Goal: Complete application form: Complete application form

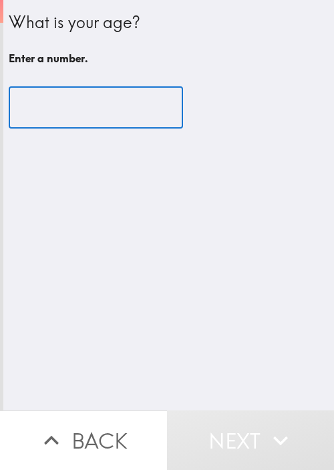
click at [64, 104] on input "number" at bounding box center [96, 107] width 175 height 41
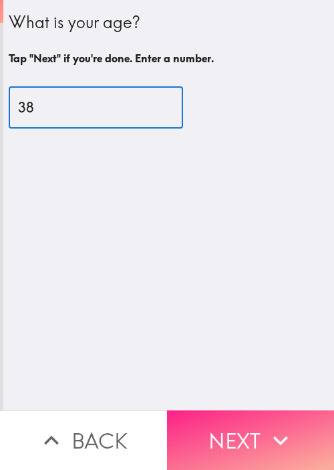
type input "38"
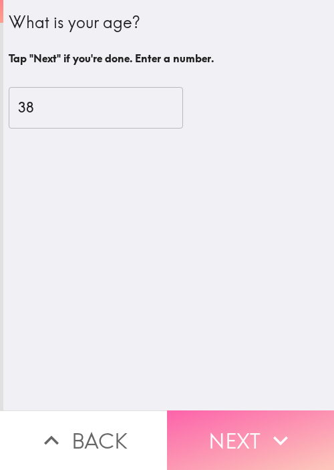
click at [243, 430] on button "Next" at bounding box center [250, 440] width 167 height 60
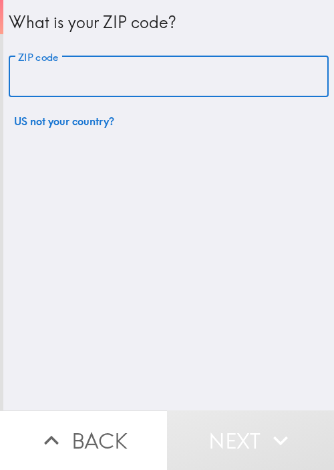
click at [118, 64] on input "ZIP code" at bounding box center [169, 76] width 320 height 41
paste input "33621"
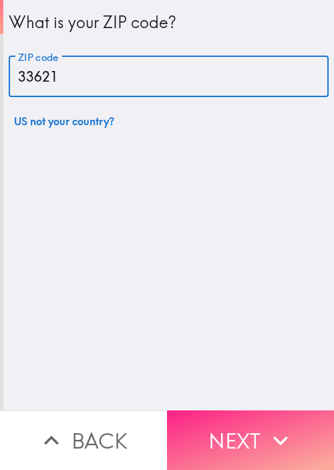
type input "33621"
click at [238, 429] on button "Next" at bounding box center [250, 440] width 167 height 60
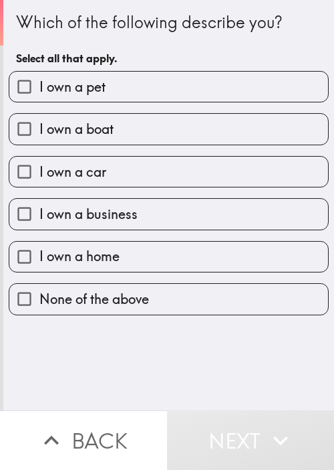
drag, startPoint x: 97, startPoint y: 151, endPoint x: 118, endPoint y: 124, distance: 34.4
click at [97, 150] on div "I own a car" at bounding box center [163, 166] width 331 height 42
click at [130, 98] on label "I own a pet" at bounding box center [168, 87] width 319 height 30
click at [39, 98] on input "I own a pet" at bounding box center [24, 87] width 30 height 30
checkbox input "true"
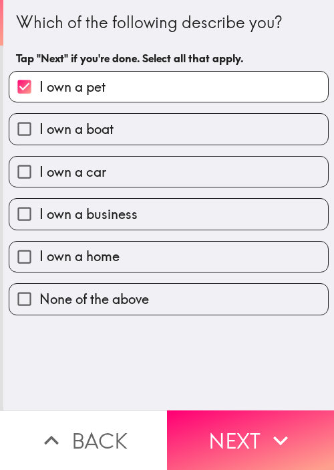
click at [121, 112] on div "I own a boat" at bounding box center [163, 123] width 331 height 42
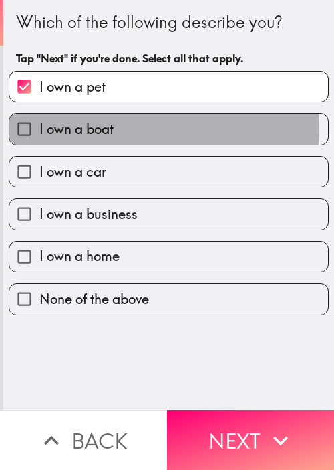
click at [136, 128] on label "I own a boat" at bounding box center [168, 129] width 319 height 30
click at [39, 128] on input "I own a boat" at bounding box center [24, 129] width 30 height 30
checkbox input "true"
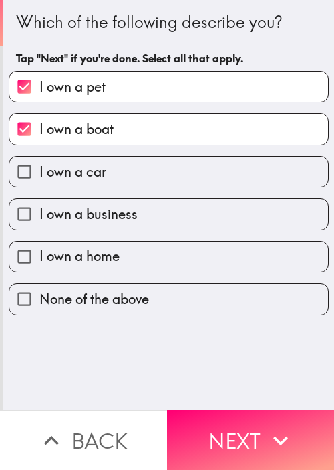
click at [126, 168] on label "I own a car" at bounding box center [168, 172] width 319 height 30
click at [39, 168] on input "I own a car" at bounding box center [24, 172] width 30 height 30
checkbox input "true"
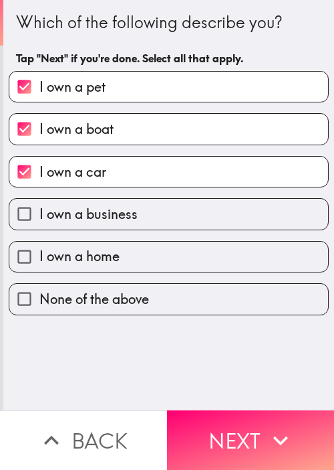
click at [125, 210] on span "I own a business" at bounding box center [88, 214] width 98 height 19
click at [39, 210] on input "I own a business" at bounding box center [24, 214] width 30 height 30
checkbox input "true"
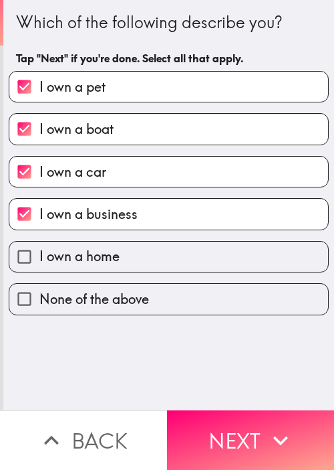
click at [118, 257] on label "I own a home" at bounding box center [168, 256] width 319 height 30
click at [39, 257] on input "I own a home" at bounding box center [24, 256] width 30 height 30
checkbox input "true"
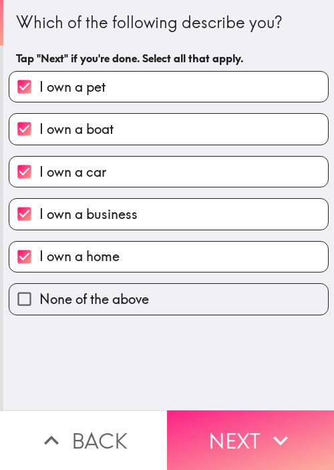
click at [244, 422] on button "Next" at bounding box center [250, 440] width 167 height 60
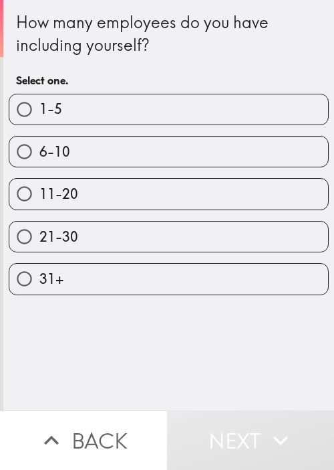
click at [114, 106] on label "1-5" at bounding box center [168, 109] width 319 height 30
click at [39, 106] on input "1-5" at bounding box center [24, 109] width 30 height 30
radio input "true"
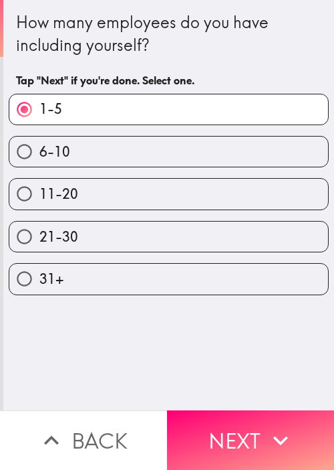
drag, startPoint x: 278, startPoint y: 450, endPoint x: 277, endPoint y: 433, distance: 16.7
click at [278, 448] on button "Next" at bounding box center [250, 440] width 167 height 60
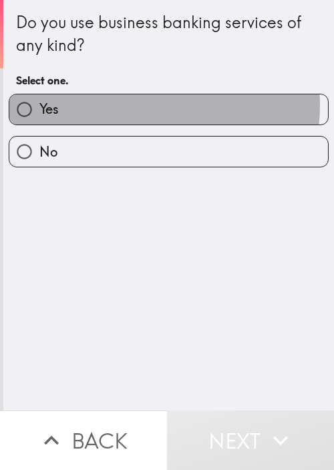
click at [132, 105] on label "Yes" at bounding box center [168, 109] width 319 height 30
click at [39, 105] on input "Yes" at bounding box center [24, 109] width 30 height 30
radio input "true"
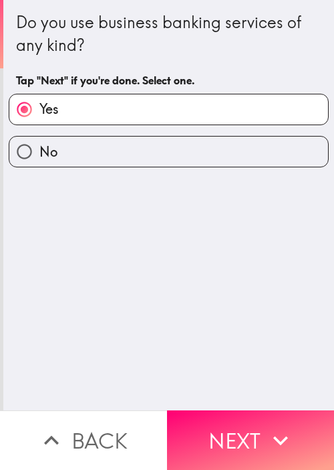
drag, startPoint x: 246, startPoint y: 442, endPoint x: 281, endPoint y: 405, distance: 51.1
click at [247, 442] on button "Next" at bounding box center [250, 440] width 167 height 60
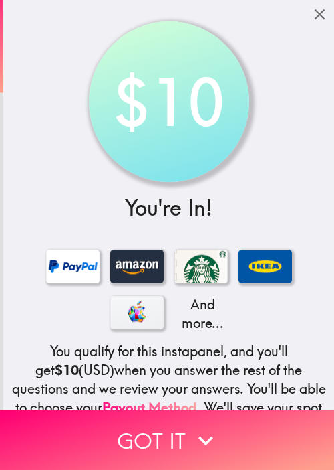
drag, startPoint x: 158, startPoint y: 421, endPoint x: 185, endPoint y: 387, distance: 43.9
click at [158, 422] on button "Got it" at bounding box center [167, 440] width 334 height 60
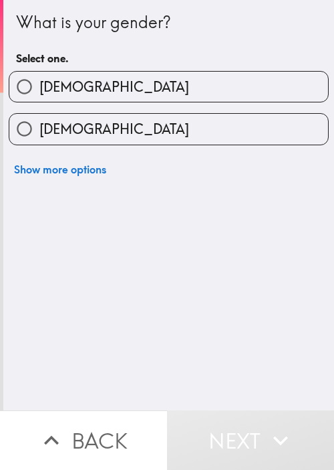
drag, startPoint x: 134, startPoint y: 91, endPoint x: 144, endPoint y: 140, distance: 49.8
click at [134, 91] on label "[DEMOGRAPHIC_DATA]" at bounding box center [168, 87] width 319 height 30
click at [39, 91] on input "[DEMOGRAPHIC_DATA]" at bounding box center [24, 87] width 30 height 30
radio input "true"
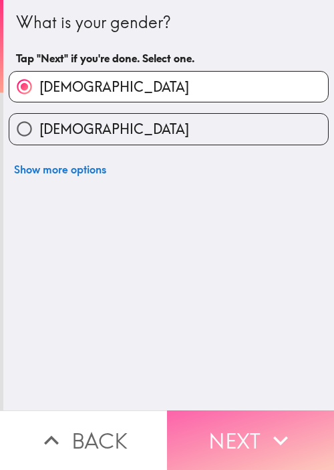
click at [246, 410] on button "Next" at bounding box center [250, 440] width 167 height 60
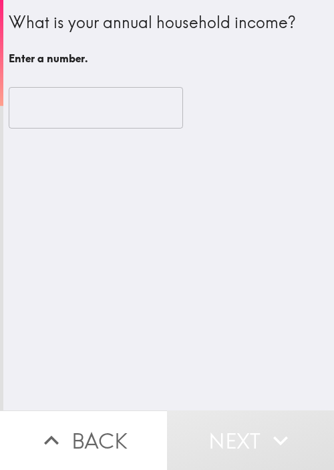
click at [74, 94] on input "number" at bounding box center [96, 107] width 175 height 41
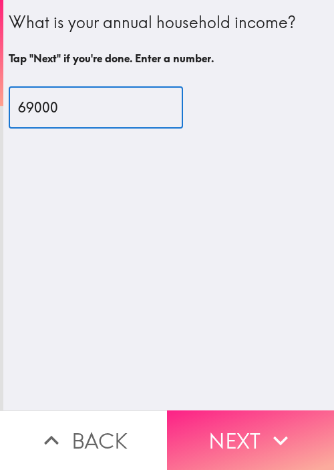
type input "69000"
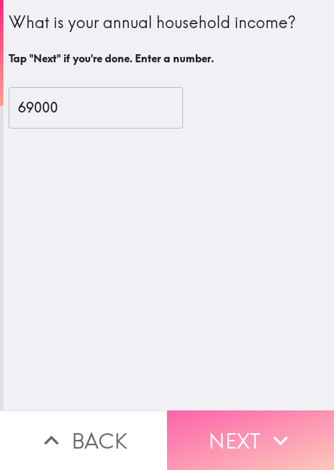
click at [222, 417] on button "Next" at bounding box center [250, 440] width 167 height 60
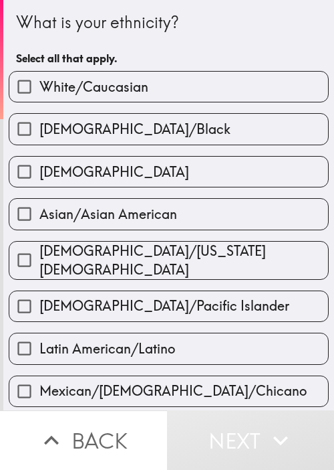
click at [40, 145] on div "[DEMOGRAPHIC_DATA]" at bounding box center [163, 166] width 331 height 42
click at [94, 120] on span "[DEMOGRAPHIC_DATA]/Black" at bounding box center [134, 129] width 191 height 19
click at [39, 120] on input "[DEMOGRAPHIC_DATA]/Black" at bounding box center [24, 129] width 30 height 30
checkbox input "true"
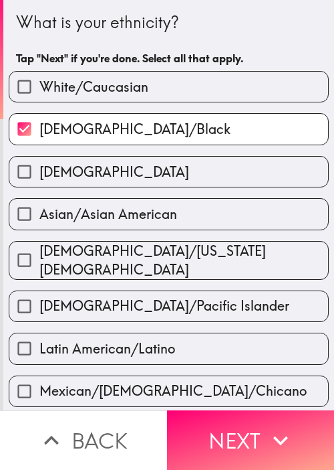
click at [231, 426] on button "Next" at bounding box center [250, 440] width 167 height 60
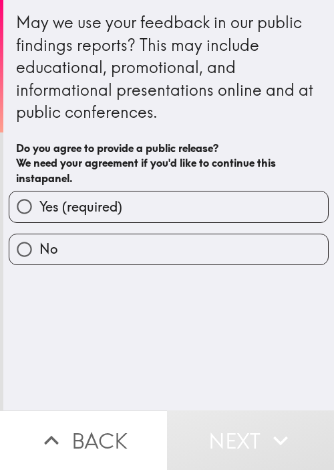
click at [145, 217] on label "Yes (required)" at bounding box center [168, 206] width 319 height 30
click at [39, 217] on input "Yes (required)" at bounding box center [24, 206] width 30 height 30
radio input "true"
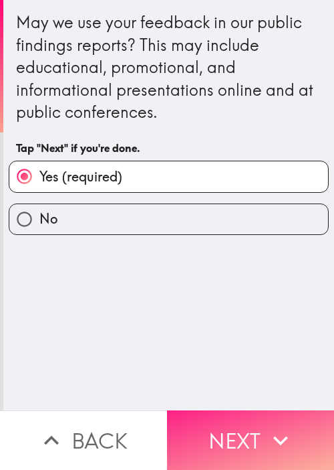
click at [227, 416] on button "Next" at bounding box center [250, 440] width 167 height 60
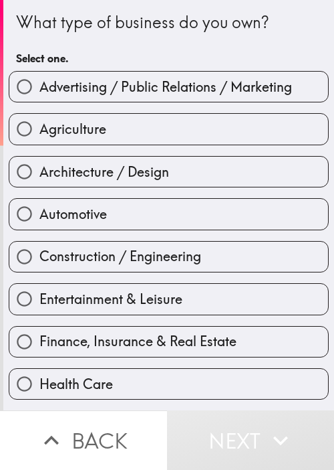
click at [105, 191] on div "Automotive" at bounding box center [163, 208] width 331 height 42
click at [138, 172] on span "Architecture / Design" at bounding box center [104, 172] width 130 height 19
click at [39, 172] on input "Architecture / Design" at bounding box center [24, 172] width 30 height 30
radio input "true"
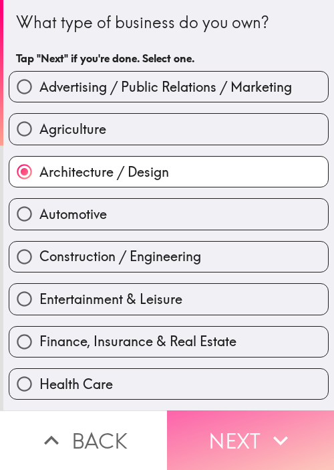
click at [223, 421] on button "Next" at bounding box center [250, 440] width 167 height 60
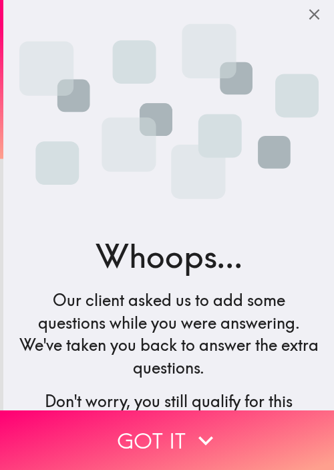
click at [72, 340] on h4 "Our client asked us to add some questions while you were answering. We've taken…" at bounding box center [169, 334] width 300 height 90
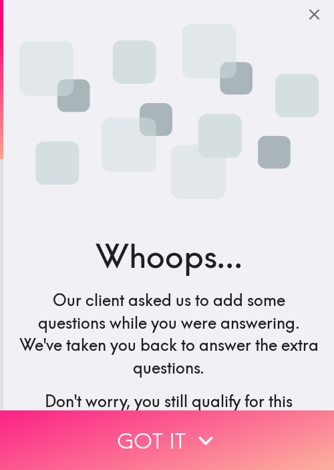
click at [177, 420] on button "Got it" at bounding box center [167, 440] width 334 height 60
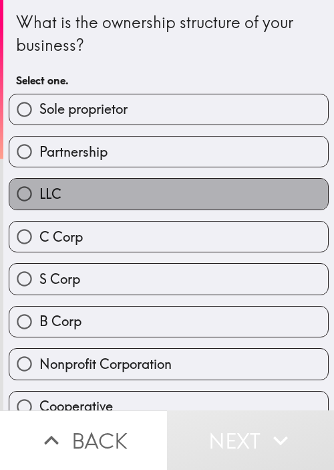
click at [165, 188] on label "LLC" at bounding box center [168, 194] width 319 height 30
click at [39, 188] on input "LLC" at bounding box center [24, 194] width 30 height 30
radio input "true"
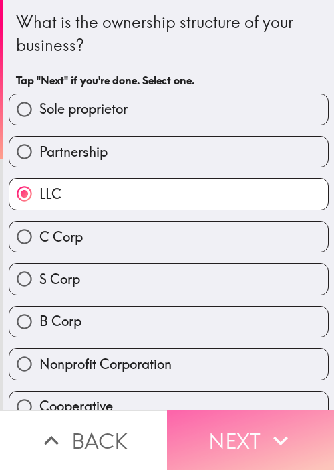
click at [235, 439] on button "Next" at bounding box center [250, 440] width 167 height 60
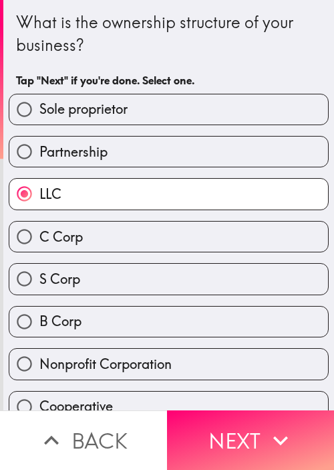
click at [245, 65] on div "What is the ownership structure of your business? Tap "Next" if you're done. Se…" at bounding box center [169, 52] width 306 height 83
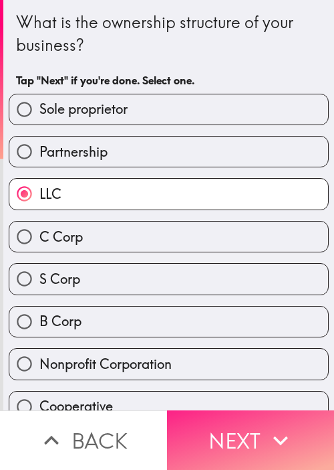
click at [247, 429] on button "Next" at bounding box center [250, 440] width 167 height 60
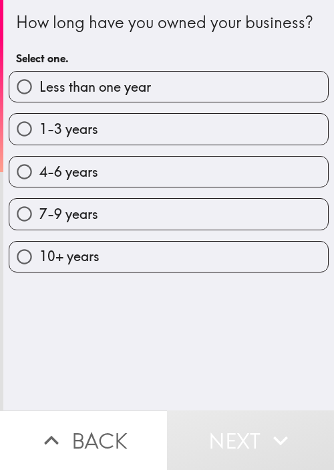
click at [106, 34] on div "How long have you owned your business?" at bounding box center [169, 22] width 306 height 23
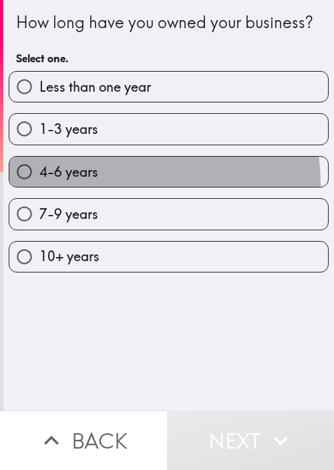
click at [102, 187] on label "4-6 years" at bounding box center [168, 172] width 319 height 30
click at [39, 187] on input "4-6 years" at bounding box center [24, 172] width 30 height 30
radio input "true"
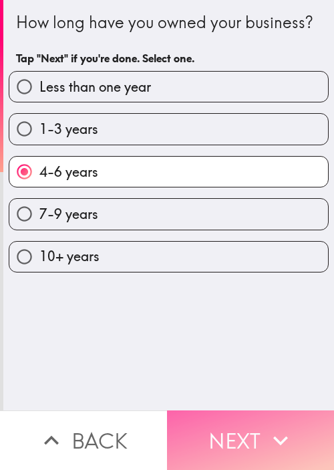
click at [234, 419] on button "Next" at bounding box center [250, 440] width 167 height 60
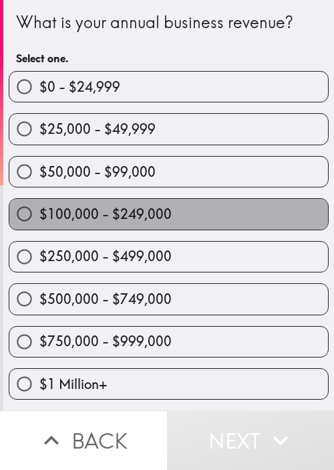
click at [304, 203] on label "$100,000 - $249,000" at bounding box center [168, 214] width 319 height 30
click at [39, 203] on input "$100,000 - $249,000" at bounding box center [24, 214] width 30 height 30
radio input "true"
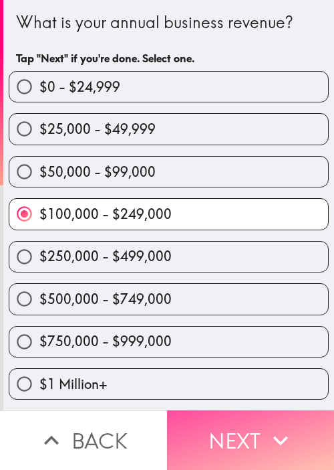
drag, startPoint x: 257, startPoint y: 429, endPoint x: 332, endPoint y: 362, distance: 100.0
click at [259, 427] on button "Next" at bounding box center [250, 440] width 167 height 60
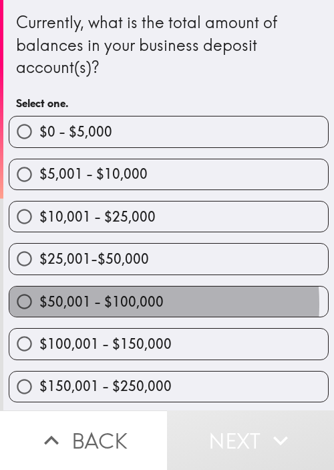
click at [76, 302] on span "$50,001 - $100,000" at bounding box center [101, 301] width 124 height 19
click at [39, 302] on input "$50,001 - $100,000" at bounding box center [24, 301] width 30 height 30
radio input "true"
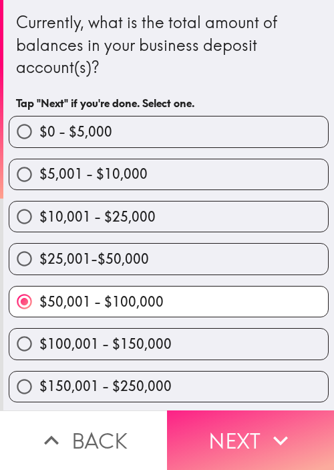
click at [232, 447] on button "Next" at bounding box center [250, 440] width 167 height 60
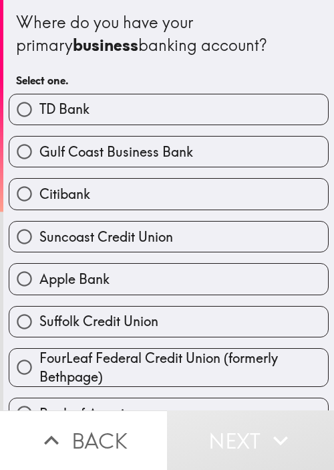
click at [66, 225] on label "Suncoast Credit Union" at bounding box center [168, 236] width 319 height 30
click at [39, 225] on input "Suncoast Credit Union" at bounding box center [24, 236] width 30 height 30
radio input "true"
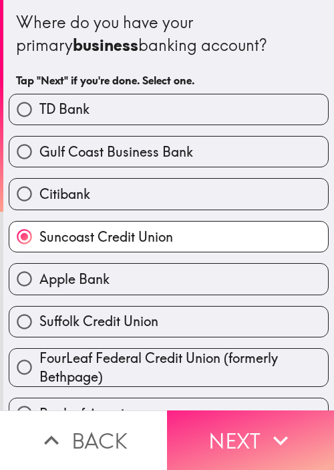
click at [237, 433] on button "Next" at bounding box center [250, 440] width 167 height 60
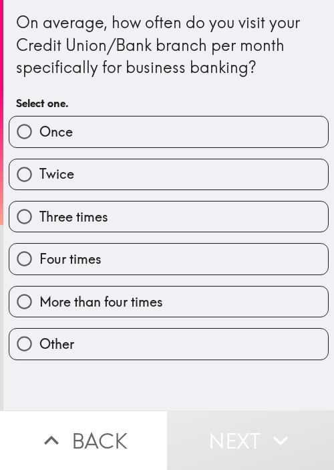
click at [102, 213] on span "Three times" at bounding box center [73, 216] width 69 height 19
click at [39, 213] on input "Three times" at bounding box center [24, 216] width 30 height 30
radio input "true"
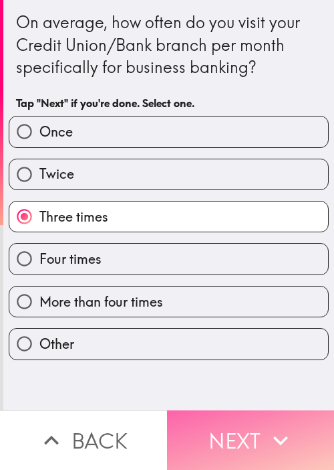
click at [187, 410] on button "Next" at bounding box center [250, 440] width 167 height 60
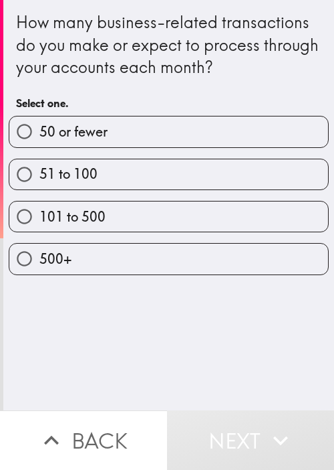
drag, startPoint x: 62, startPoint y: 212, endPoint x: 226, endPoint y: 332, distance: 203.5
click at [62, 212] on span "101 to 500" at bounding box center [72, 216] width 66 height 19
click at [39, 212] on input "101 to 500" at bounding box center [24, 216] width 30 height 30
radio input "true"
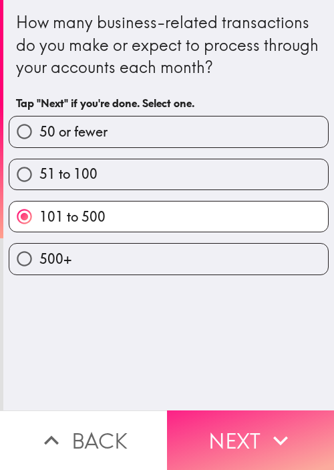
click at [247, 410] on button "Next" at bounding box center [250, 440] width 167 height 60
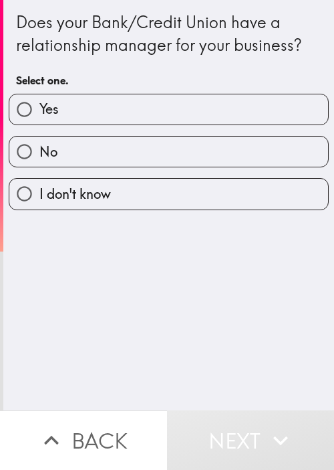
click at [139, 113] on label "Yes" at bounding box center [168, 109] width 319 height 30
click at [39, 113] on input "Yes" at bounding box center [24, 109] width 30 height 30
radio input "true"
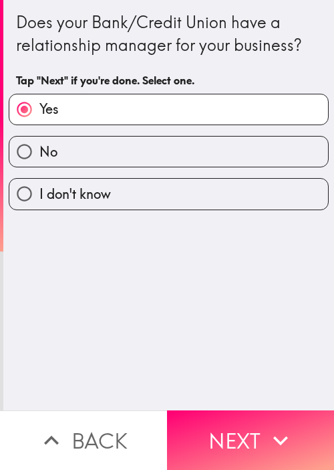
drag, startPoint x: 268, startPoint y: 418, endPoint x: 316, endPoint y: 371, distance: 67.2
click at [267, 425] on icon "button" at bounding box center [280, 439] width 29 height 29
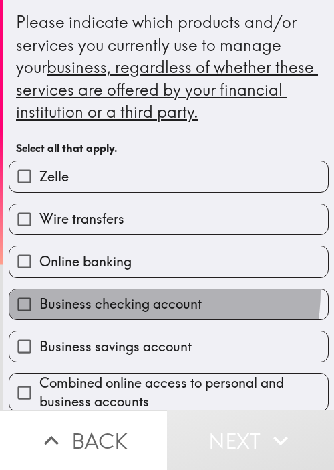
click at [112, 289] on label "Business checking account" at bounding box center [168, 304] width 319 height 30
click at [39, 289] on input "Business checking account" at bounding box center [24, 304] width 30 height 30
checkbox input "true"
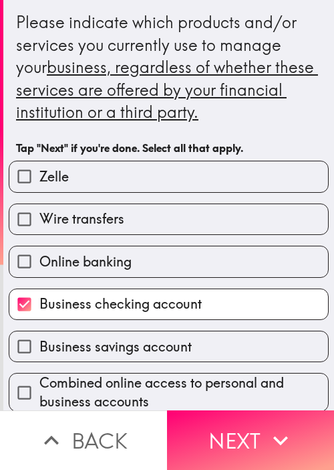
drag, startPoint x: 154, startPoint y: 233, endPoint x: 173, endPoint y: 251, distance: 26.5
click at [154, 233] on label "Wire transfers" at bounding box center [168, 219] width 319 height 30
click at [39, 233] on input "Wire transfers" at bounding box center [24, 219] width 30 height 30
checkbox input "true"
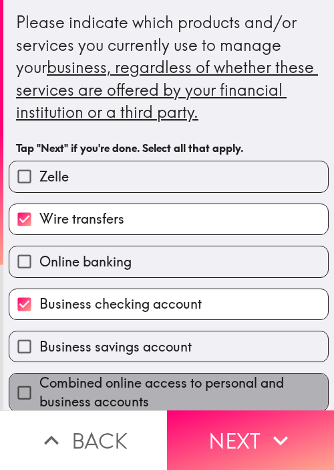
click at [215, 385] on span "Combined online access to personal and business accounts" at bounding box center [183, 391] width 289 height 37
click at [39, 385] on input "Combined online access to personal and business accounts" at bounding box center [24, 392] width 30 height 30
checkbox input "true"
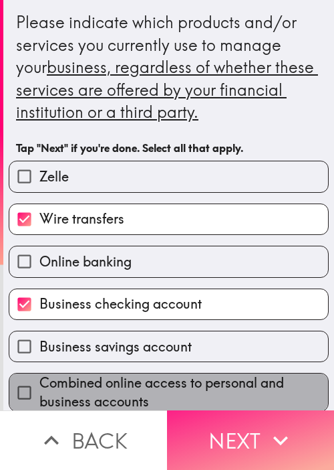
scroll to position [5, 0]
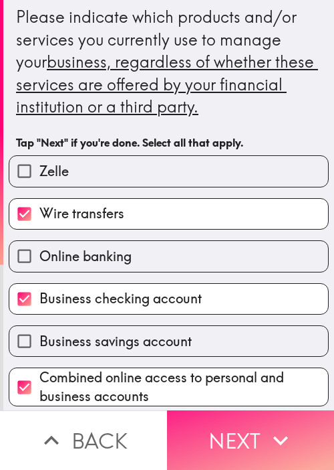
click at [268, 425] on icon "button" at bounding box center [280, 439] width 29 height 29
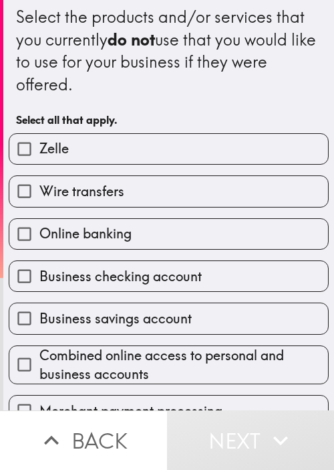
click at [148, 243] on label "Online banking" at bounding box center [168, 234] width 319 height 30
click at [39, 243] on input "Online banking" at bounding box center [24, 234] width 30 height 30
checkbox input "true"
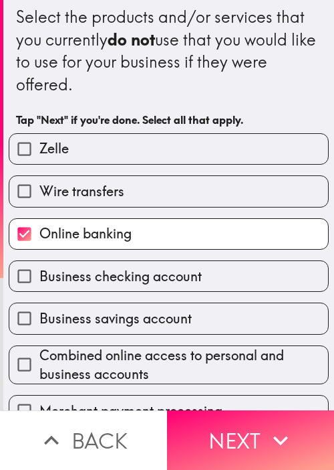
click at [145, 336] on div "Combined online access to personal and business accounts" at bounding box center [163, 358] width 331 height 49
click at [163, 364] on span "Combined online access to personal and business accounts" at bounding box center [183, 364] width 289 height 37
click at [39, 364] on input "Combined online access to personal and business accounts" at bounding box center [24, 364] width 30 height 30
checkbox input "true"
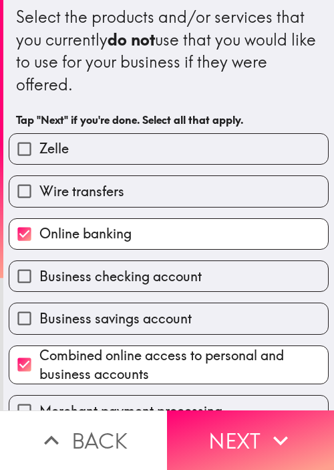
drag, startPoint x: 242, startPoint y: 409, endPoint x: 263, endPoint y: 389, distance: 28.9
click at [243, 410] on button "Next" at bounding box center [250, 440] width 167 height 60
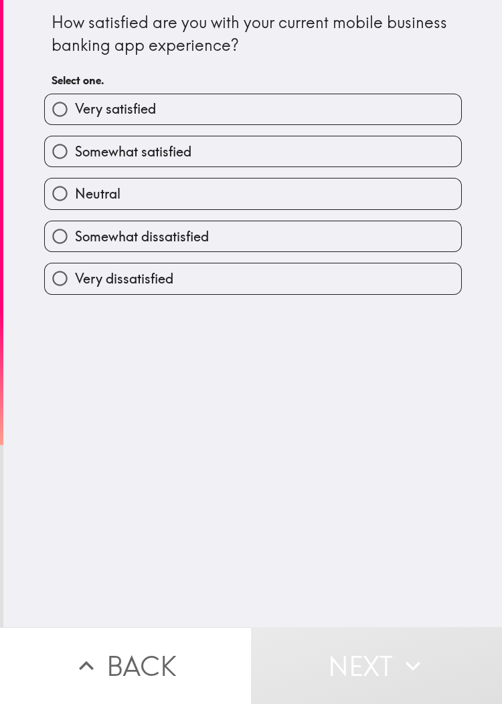
drag, startPoint x: 182, startPoint y: 194, endPoint x: 186, endPoint y: 207, distance: 13.3
click at [182, 193] on label "Neutral" at bounding box center [253, 194] width 416 height 30
click at [75, 193] on input "Neutral" at bounding box center [60, 194] width 30 height 30
radio input "true"
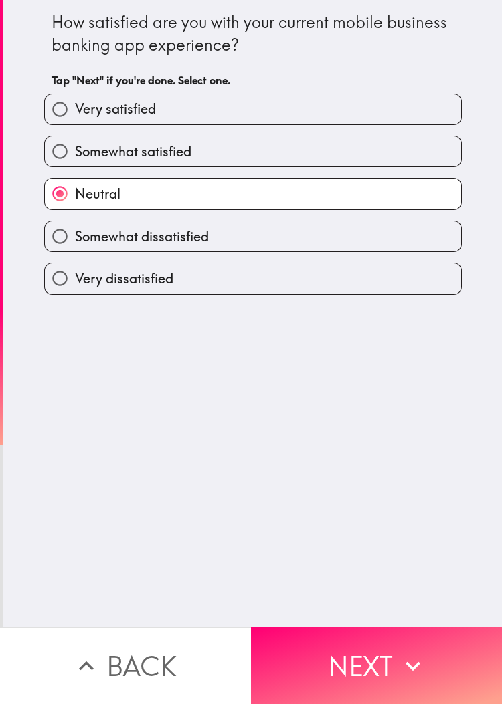
click at [286, 163] on label "Somewhat satisfied" at bounding box center [253, 151] width 416 height 30
click at [75, 163] on input "Somewhat satisfied" at bounding box center [60, 151] width 30 height 30
radio input "true"
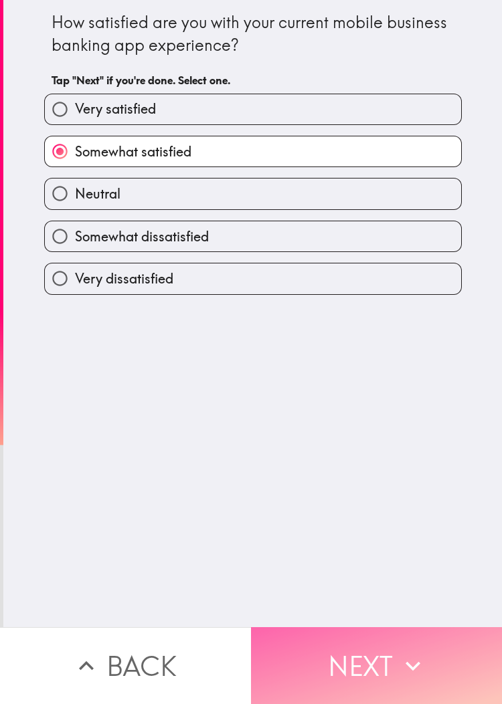
click at [334, 469] on button "Next" at bounding box center [376, 665] width 251 height 77
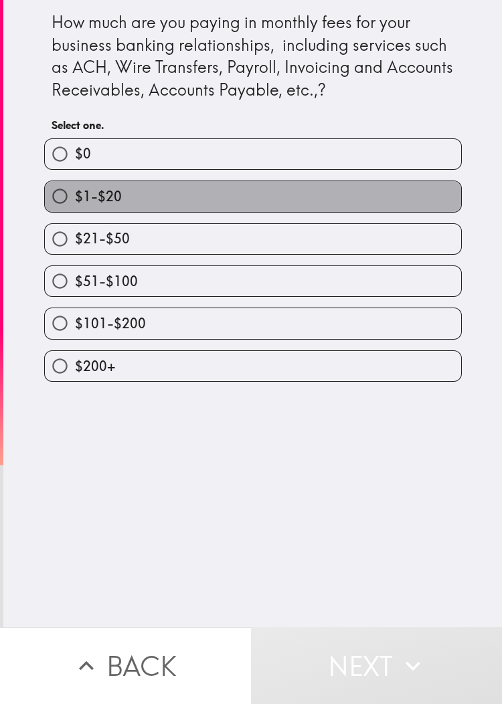
click at [142, 203] on label "$1-$20" at bounding box center [253, 196] width 416 height 30
click at [75, 203] on input "$1-$20" at bounding box center [60, 196] width 30 height 30
radio input "true"
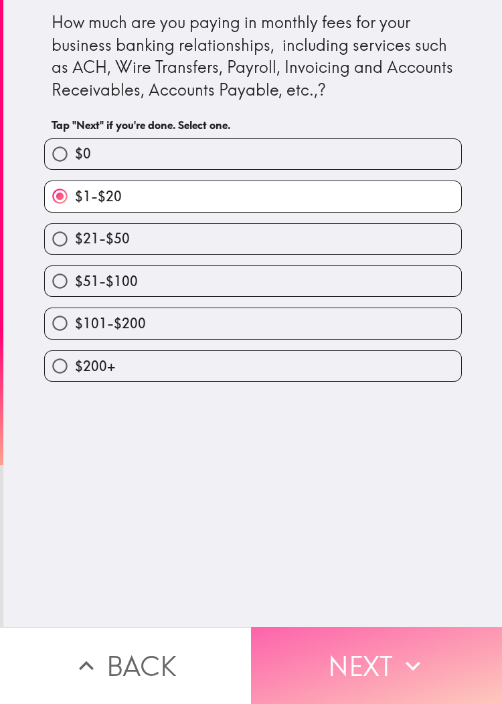
drag, startPoint x: 259, startPoint y: 640, endPoint x: 268, endPoint y: 640, distance: 8.0
click at [264, 469] on button "Next" at bounding box center [376, 665] width 251 height 77
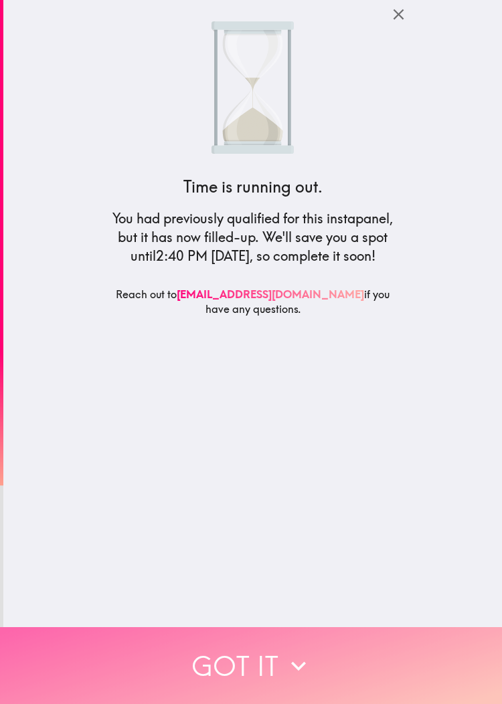
click at [236, 469] on button "Got it" at bounding box center [251, 665] width 502 height 77
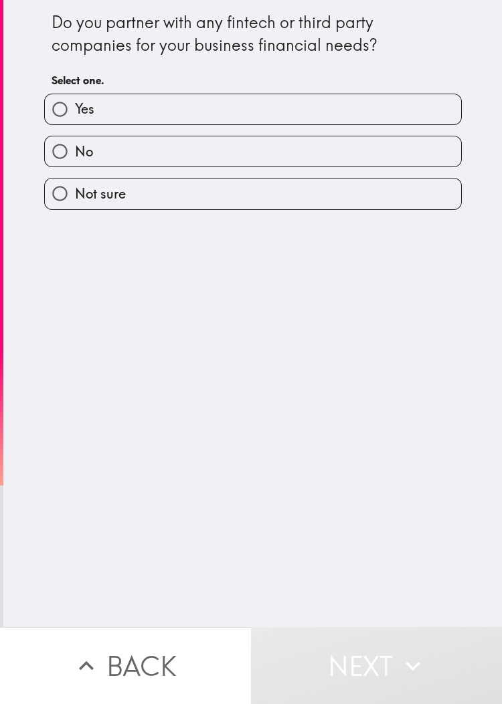
click at [262, 134] on div "No" at bounding box center [247, 146] width 428 height 42
click at [263, 90] on div "Yes" at bounding box center [247, 104] width 428 height 42
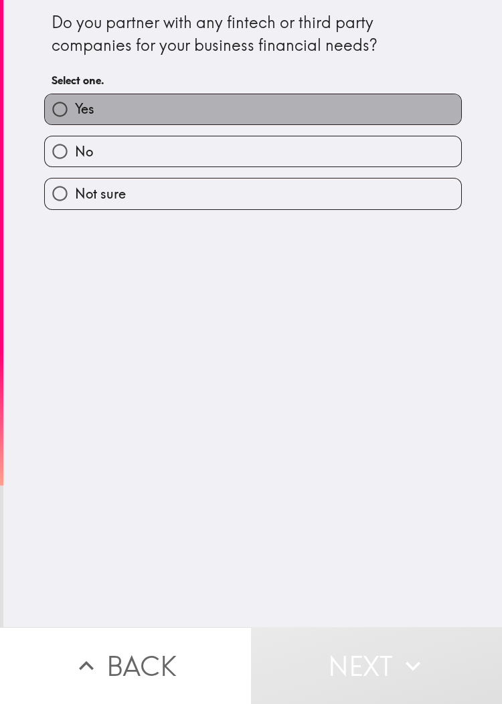
click at [260, 116] on label "Yes" at bounding box center [253, 109] width 416 height 30
click at [75, 116] on input "Yes" at bounding box center [60, 109] width 30 height 30
radio input "true"
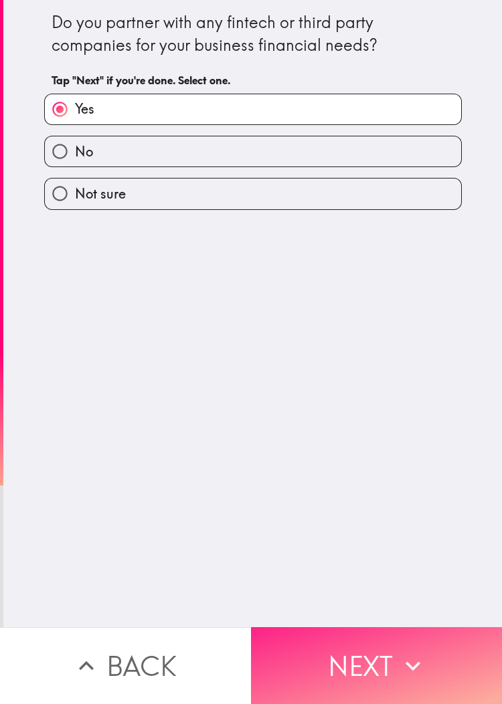
click at [334, 469] on button "Next" at bounding box center [376, 665] width 251 height 77
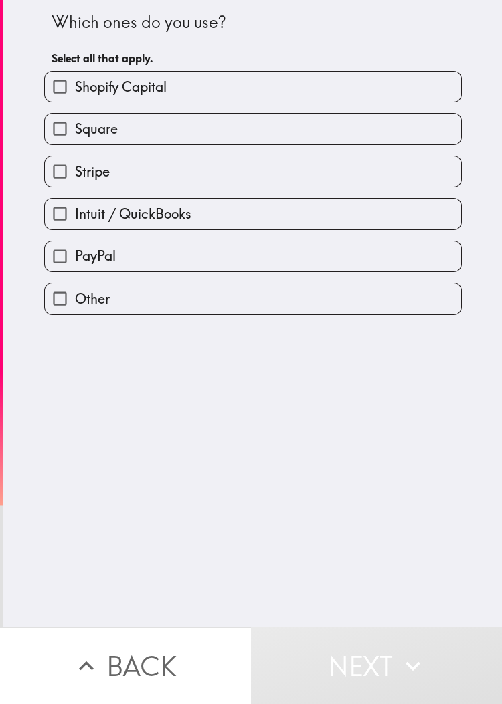
click at [138, 98] on label "Shopify Capital" at bounding box center [253, 87] width 416 height 30
click at [75, 98] on input "Shopify Capital" at bounding box center [60, 87] width 30 height 30
checkbox input "true"
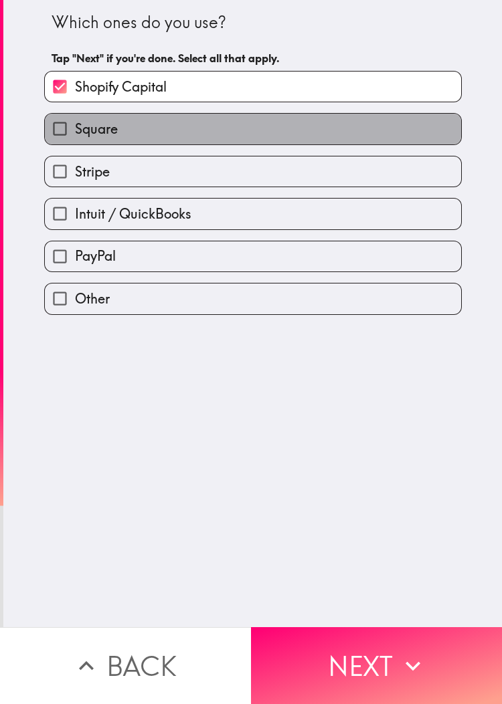
click at [146, 126] on label "Square" at bounding box center [253, 129] width 416 height 30
click at [75, 126] on input "Square" at bounding box center [60, 129] width 30 height 30
checkbox input "true"
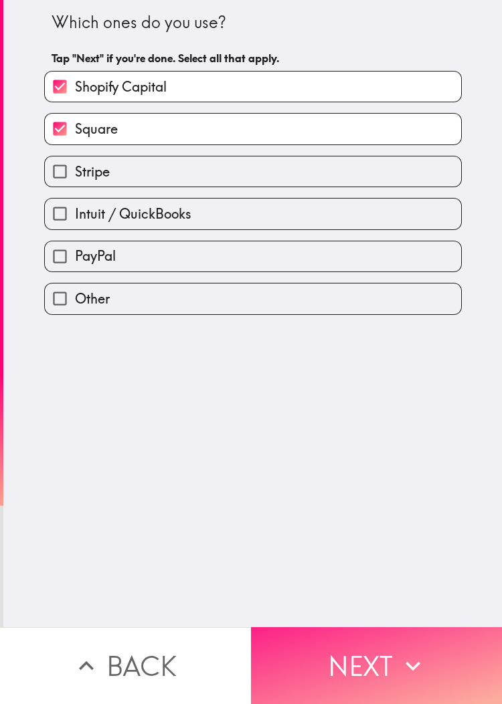
drag, startPoint x: 340, startPoint y: 643, endPoint x: 415, endPoint y: 628, distance: 76.5
click at [334, 469] on button "Next" at bounding box center [376, 665] width 251 height 77
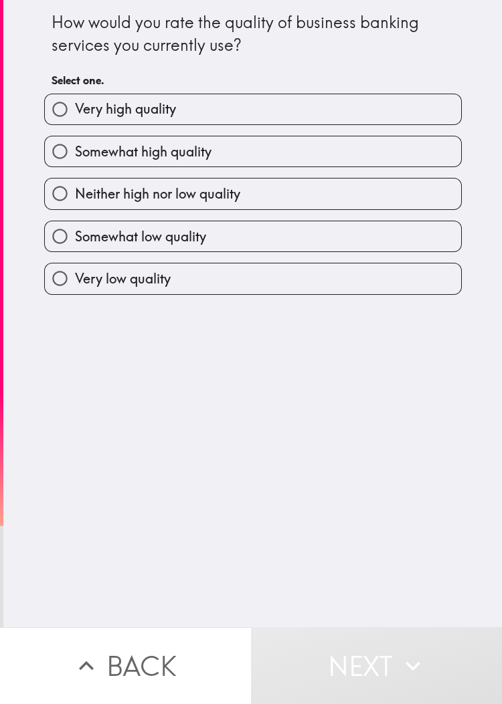
click at [130, 158] on span "Somewhat high quality" at bounding box center [143, 151] width 136 height 19
click at [75, 158] on input "Somewhat high quality" at bounding box center [60, 151] width 30 height 30
radio input "true"
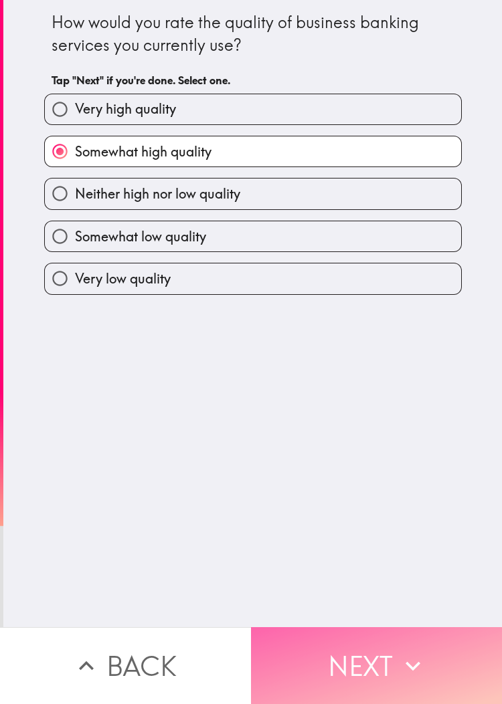
click at [334, 469] on button "Next" at bounding box center [376, 665] width 251 height 77
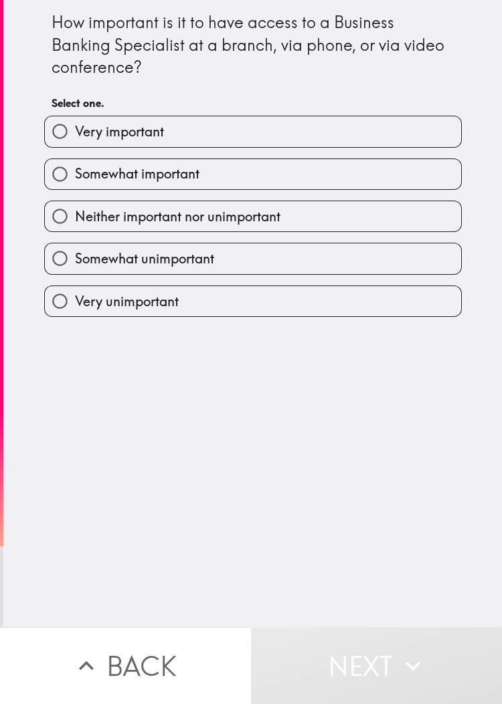
drag, startPoint x: 167, startPoint y: 239, endPoint x: 195, endPoint y: 214, distance: 37.4
click at [167, 239] on div "Somewhat unimportant" at bounding box center [247, 253] width 428 height 42
click at [207, 176] on label "Somewhat important" at bounding box center [253, 174] width 416 height 30
click at [75, 176] on input "Somewhat important" at bounding box center [60, 174] width 30 height 30
radio input "true"
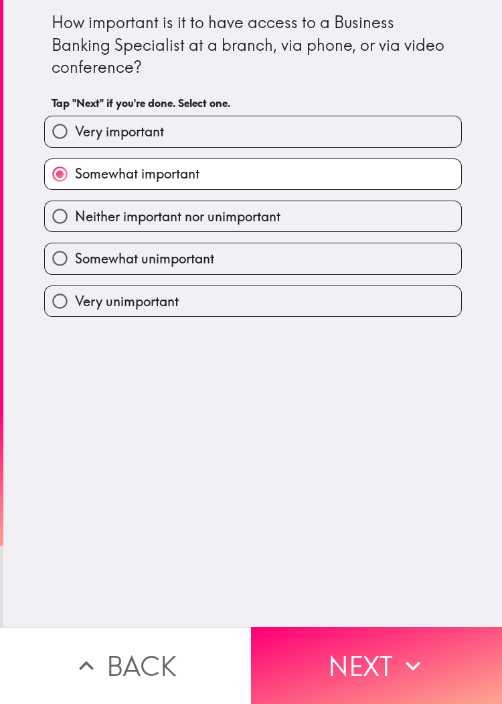
drag, startPoint x: 370, startPoint y: 643, endPoint x: 500, endPoint y: 534, distance: 169.5
click at [334, 469] on button "Next" at bounding box center [376, 665] width 251 height 77
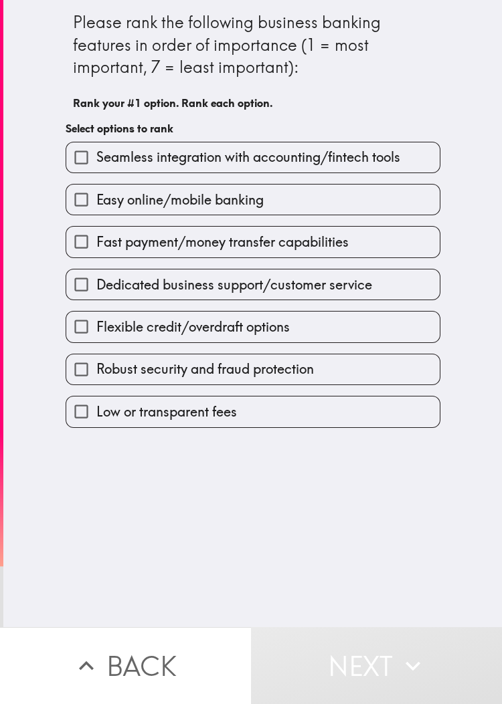
click at [263, 178] on div "Easy online/mobile banking" at bounding box center [247, 194] width 385 height 42
click at [241, 184] on div "Easy online/mobile banking" at bounding box center [253, 199] width 375 height 31
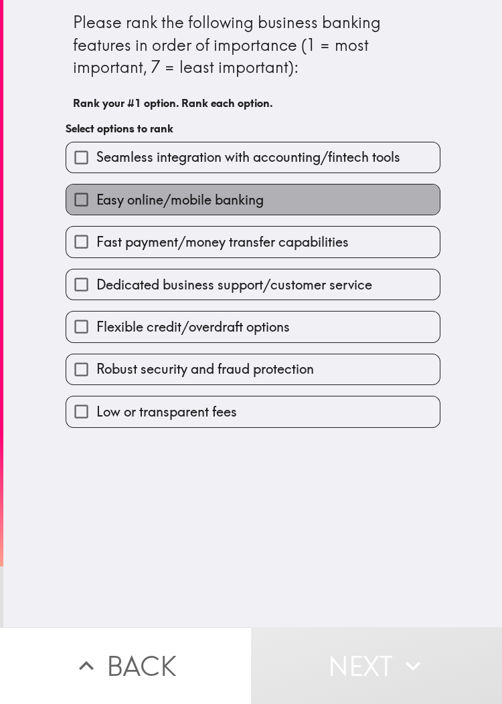
click at [266, 213] on label "Easy online/mobile banking" at bounding box center [252, 200] width 373 height 30
click at [96, 213] on input "Easy online/mobile banking" at bounding box center [81, 200] width 30 height 30
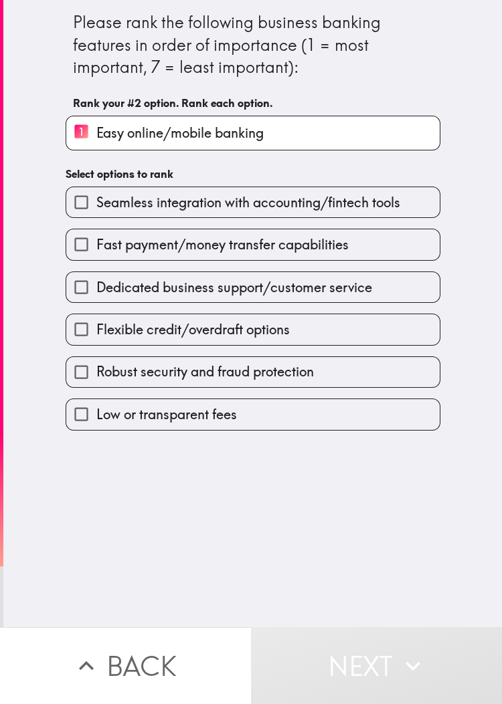
click at [251, 299] on label "Dedicated business support/customer service" at bounding box center [252, 287] width 373 height 30
click at [96, 299] on input "Dedicated business support/customer service" at bounding box center [81, 287] width 30 height 30
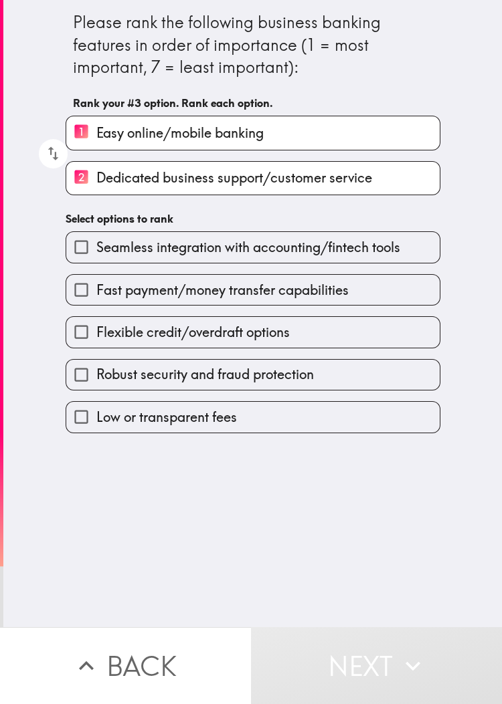
click at [242, 352] on div "Robust security and fraud protection" at bounding box center [247, 369] width 385 height 42
click at [249, 327] on span "Flexible credit/overdraft options" at bounding box center [192, 332] width 193 height 19
click at [96, 327] on input "Flexible credit/overdraft options" at bounding box center [81, 332] width 30 height 30
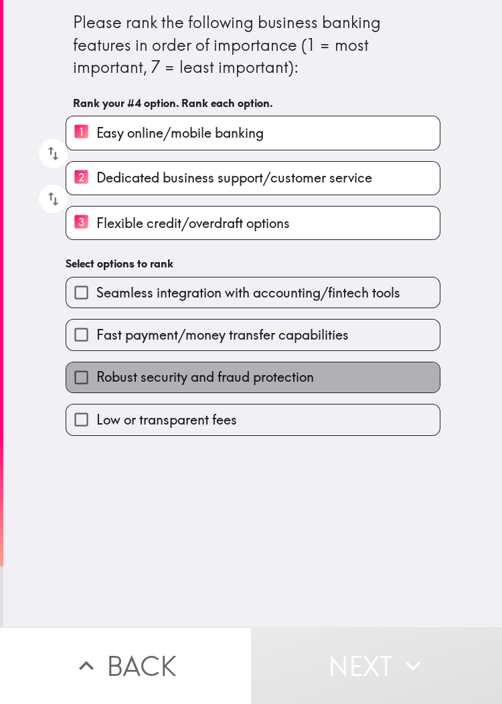
click at [218, 379] on span "Robust security and fraud protection" at bounding box center [204, 377] width 217 height 19
click at [96, 379] on input "Robust security and fraud protection" at bounding box center [81, 377] width 30 height 30
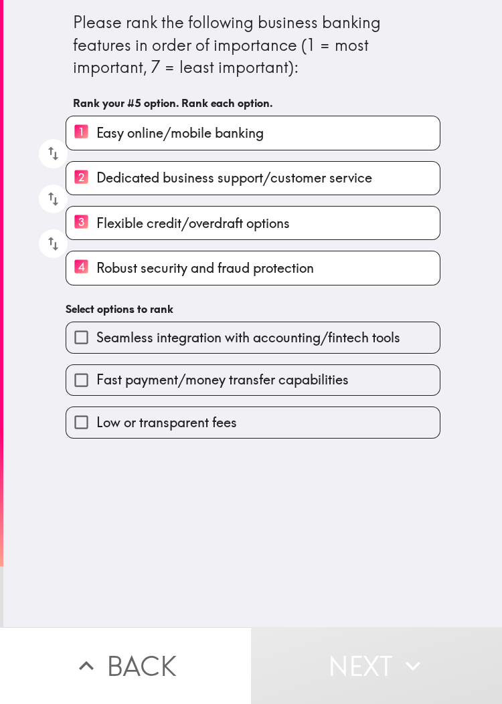
click at [256, 354] on div "Fast payment/money transfer capabilities" at bounding box center [247, 375] width 385 height 42
click at [271, 345] on span "Seamless integration with accounting/fintech tools" at bounding box center [248, 337] width 304 height 19
click at [96, 345] on input "Seamless integration with accounting/fintech tools" at bounding box center [81, 337] width 30 height 30
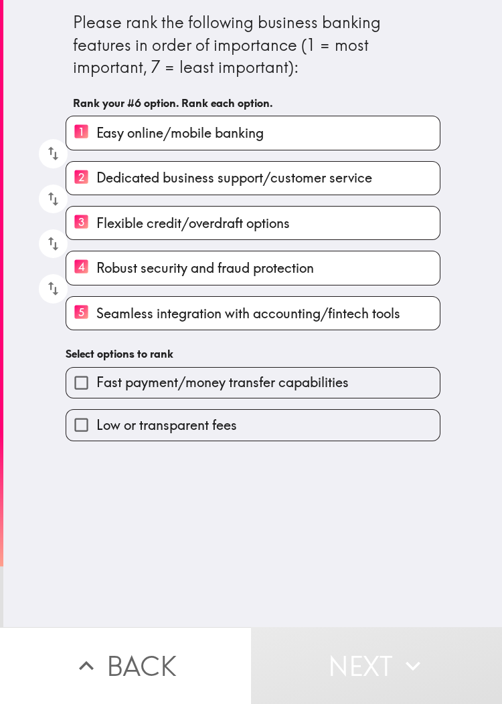
click at [250, 374] on span "Fast payment/money transfer capabilities" at bounding box center [222, 382] width 252 height 19
click at [96, 374] on input "Fast payment/money transfer capabilities" at bounding box center [81, 383] width 30 height 30
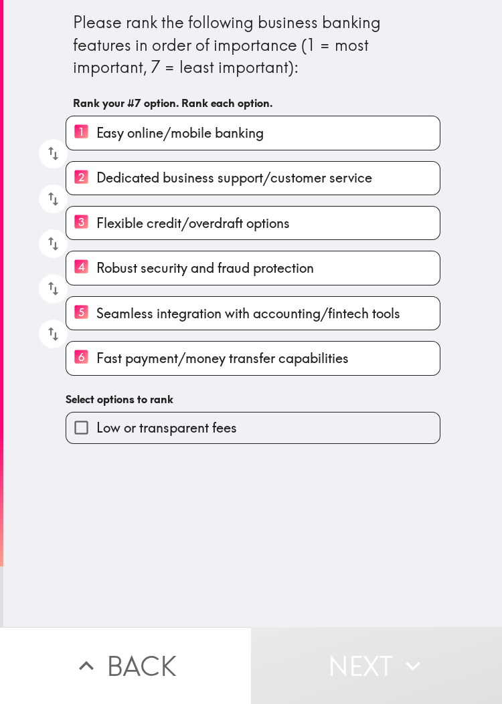
click at [230, 423] on label "Low or transparent fees" at bounding box center [252, 428] width 373 height 30
click at [96, 423] on input "Low or transparent fees" at bounding box center [81, 428] width 30 height 30
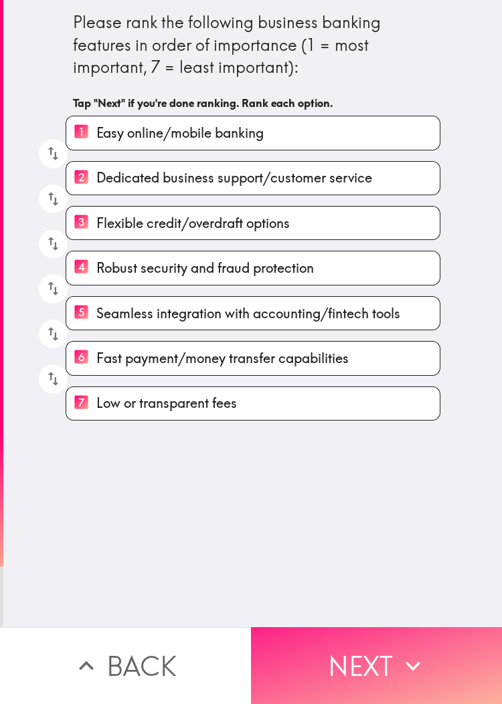
click at [334, 469] on button "Next" at bounding box center [376, 665] width 251 height 77
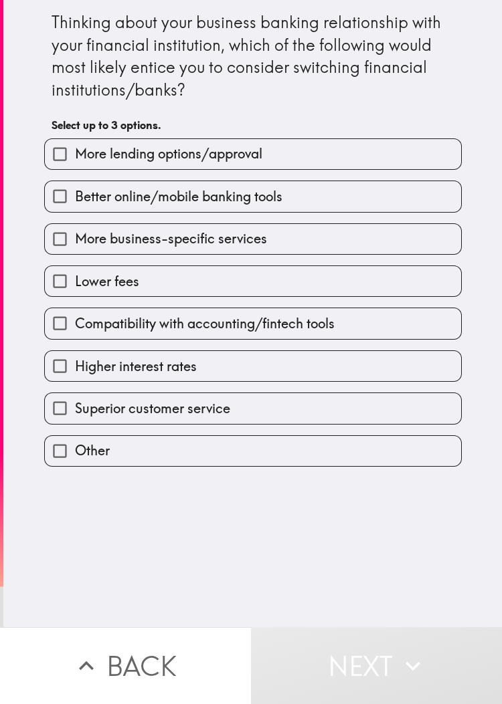
click at [195, 309] on label "Compatibility with accounting/fintech tools" at bounding box center [253, 323] width 416 height 30
click at [75, 309] on input "Compatibility with accounting/fintech tools" at bounding box center [60, 323] width 30 height 30
checkbox input "true"
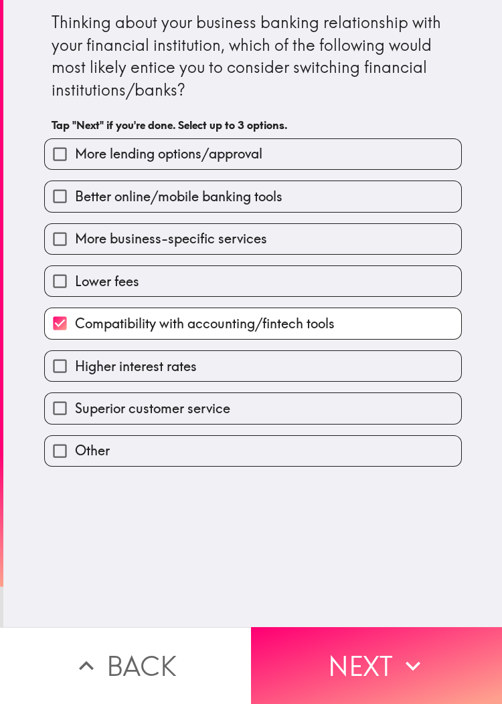
click at [191, 373] on label "Higher interest rates" at bounding box center [253, 366] width 416 height 30
click at [75, 373] on input "Higher interest rates" at bounding box center [60, 366] width 30 height 30
checkbox input "true"
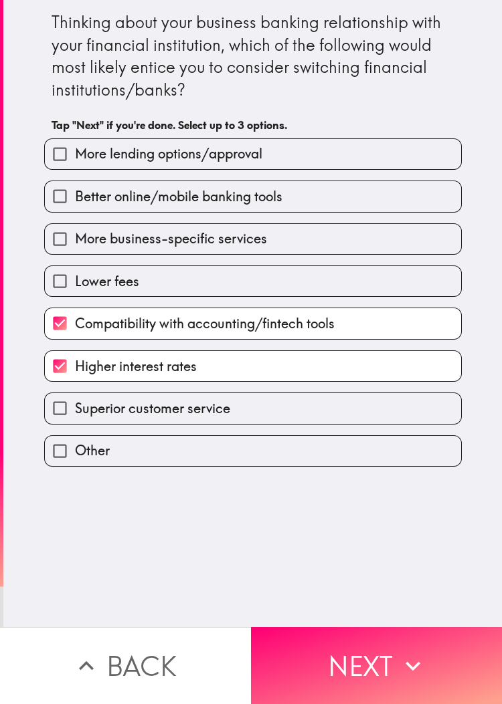
click at [251, 181] on label "Better online/mobile banking tools" at bounding box center [253, 196] width 416 height 30
click at [75, 181] on input "Better online/mobile banking tools" at bounding box center [60, 196] width 30 height 30
checkbox input "true"
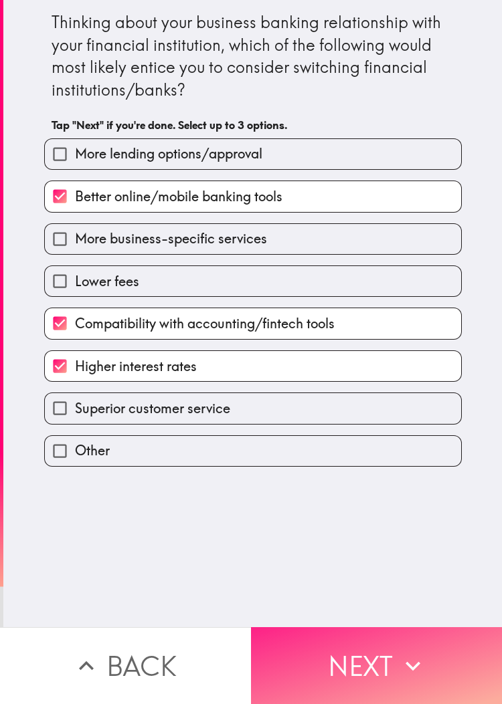
click at [334, 469] on button "Next" at bounding box center [376, 665] width 251 height 77
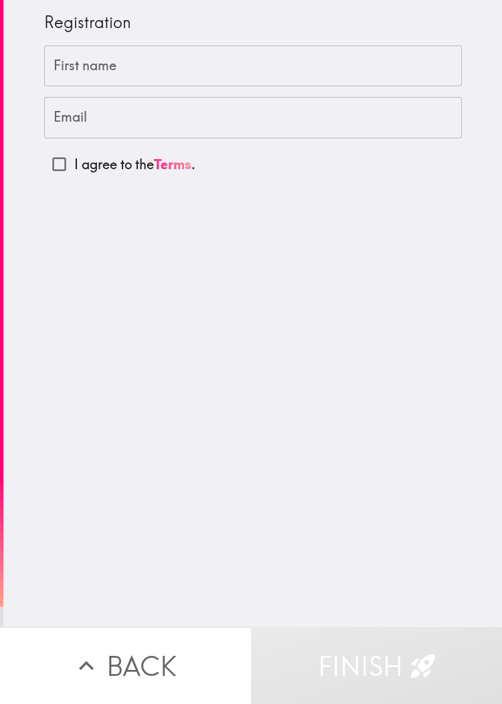
click at [125, 76] on input "First name" at bounding box center [252, 65] width 417 height 41
paste input "JuIia"
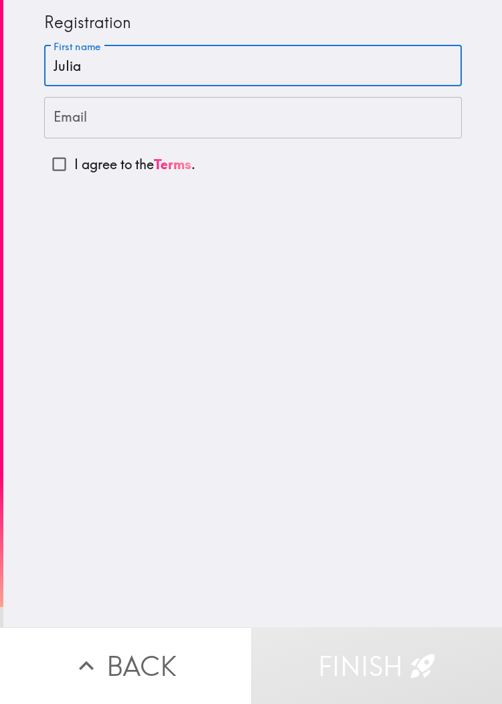
type input "JuIia"
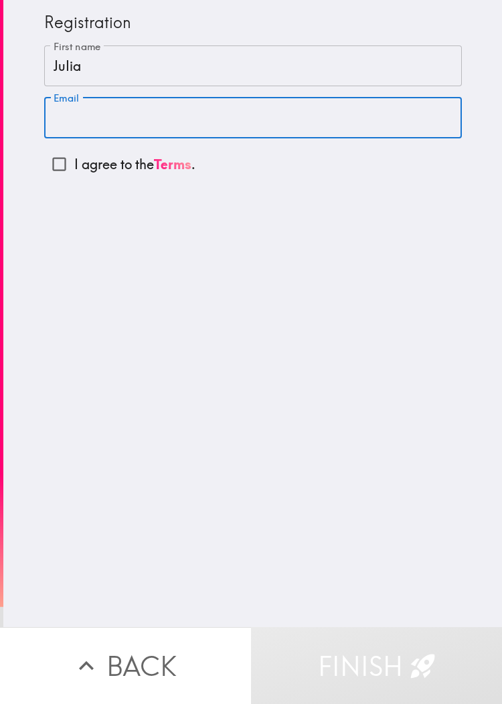
drag, startPoint x: 245, startPoint y: 100, endPoint x: 235, endPoint y: 105, distance: 11.4
click at [245, 100] on input "Email" at bounding box center [252, 117] width 417 height 41
paste input "[EMAIL_ADDRESS][DOMAIN_NAME]"
type input "[EMAIL_ADDRESS][DOMAIN_NAME]"
click at [44, 171] on input "I agree to the Terms ." at bounding box center [59, 164] width 30 height 30
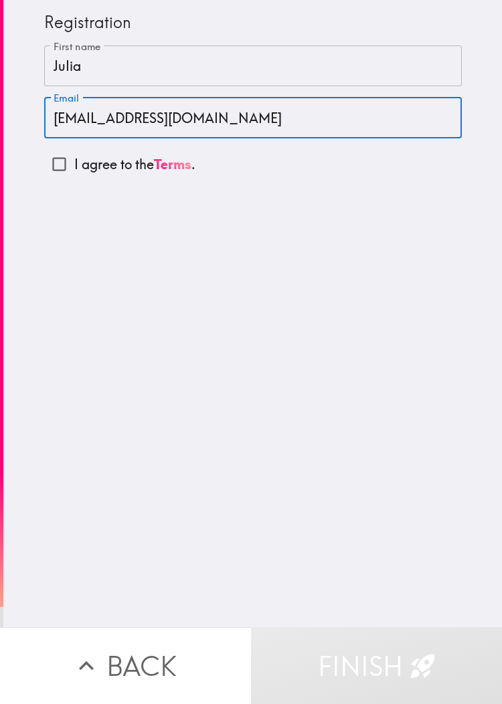
checkbox input "true"
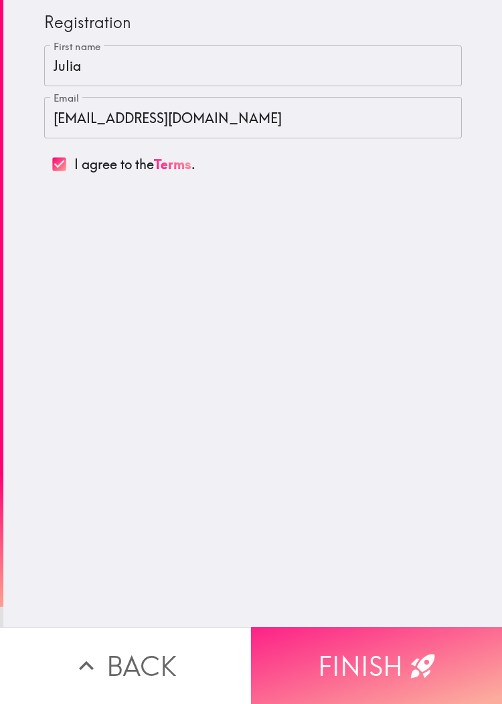
click at [334, 469] on button "Finish" at bounding box center [376, 665] width 251 height 77
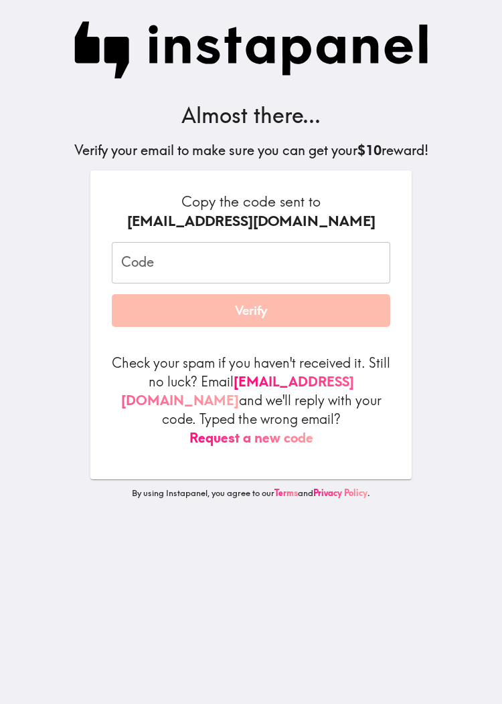
click at [179, 274] on input "Code" at bounding box center [251, 262] width 278 height 41
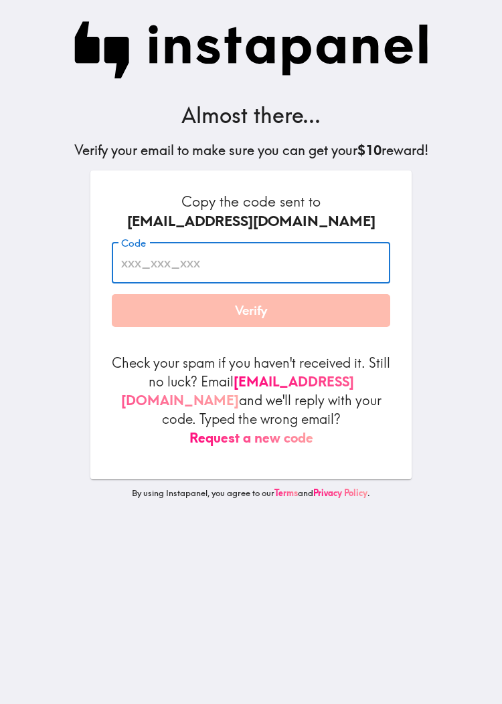
paste input "gDF_LFt_GEm"
type input "gDF_LFt_GEm"
click at [334, 262] on div "Almost there... Verify your email to make sure you can get your $10 reward! Cop…" at bounding box center [251, 352] width 428 height 704
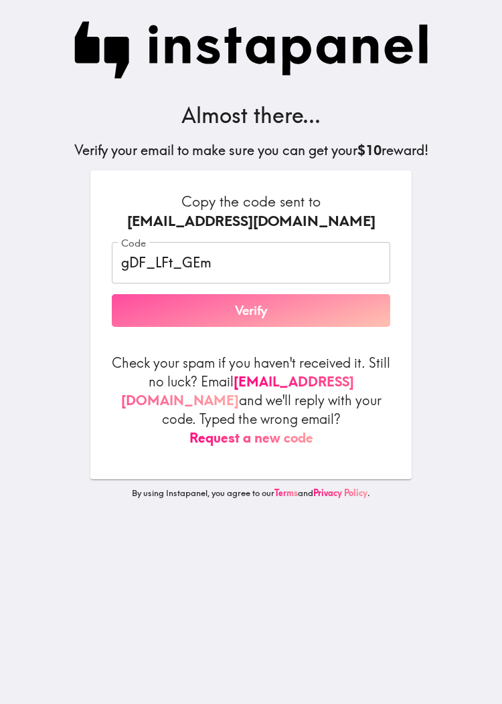
click at [319, 307] on button "Verify" at bounding box center [251, 310] width 278 height 33
